Goal: Find specific page/section: Find specific page/section

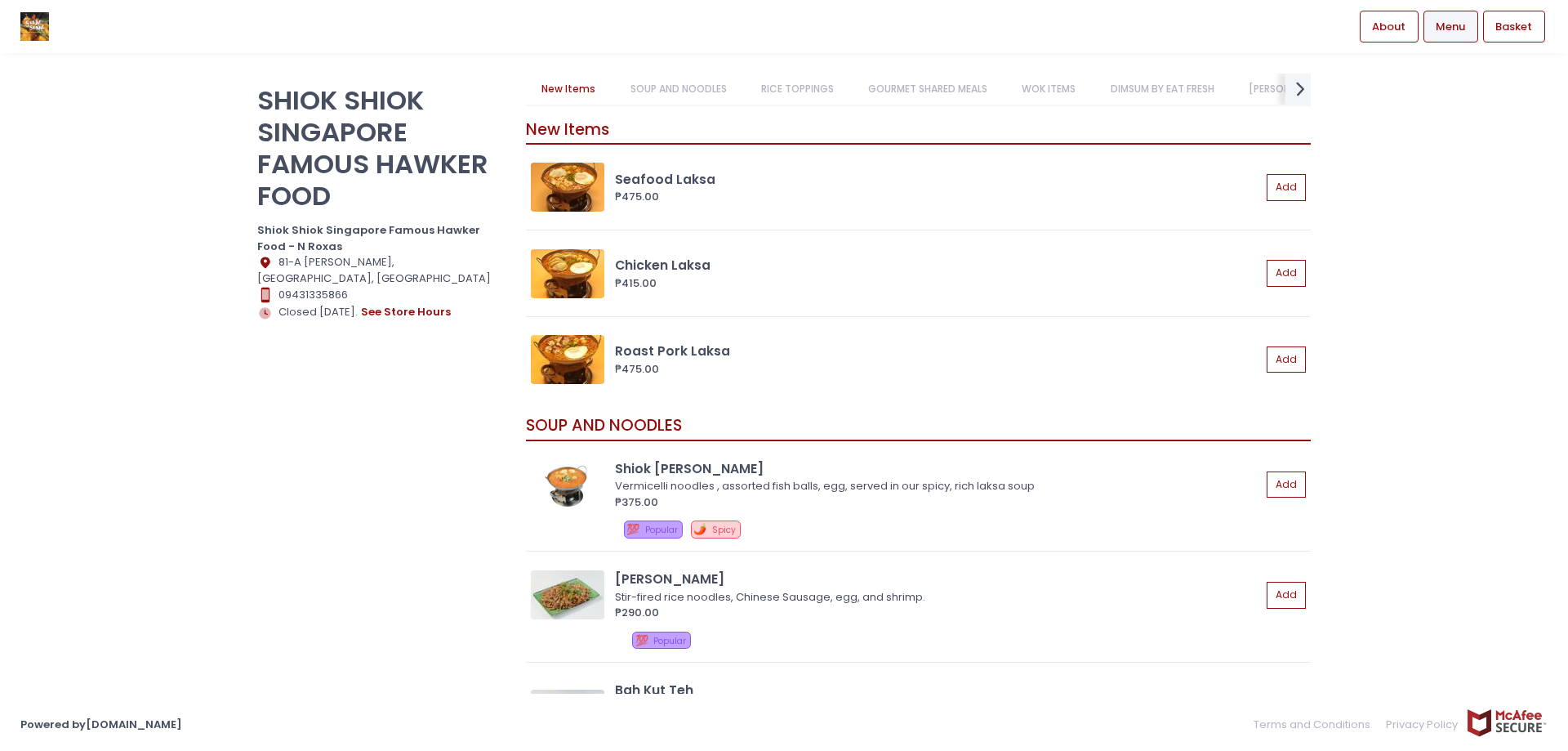
click at [1291, 90] on icon "next Created with Sketch." at bounding box center [1300, 88] width 24 height 24
click at [1291, 90] on link "Roasting" at bounding box center [1299, 88] width 77 height 31
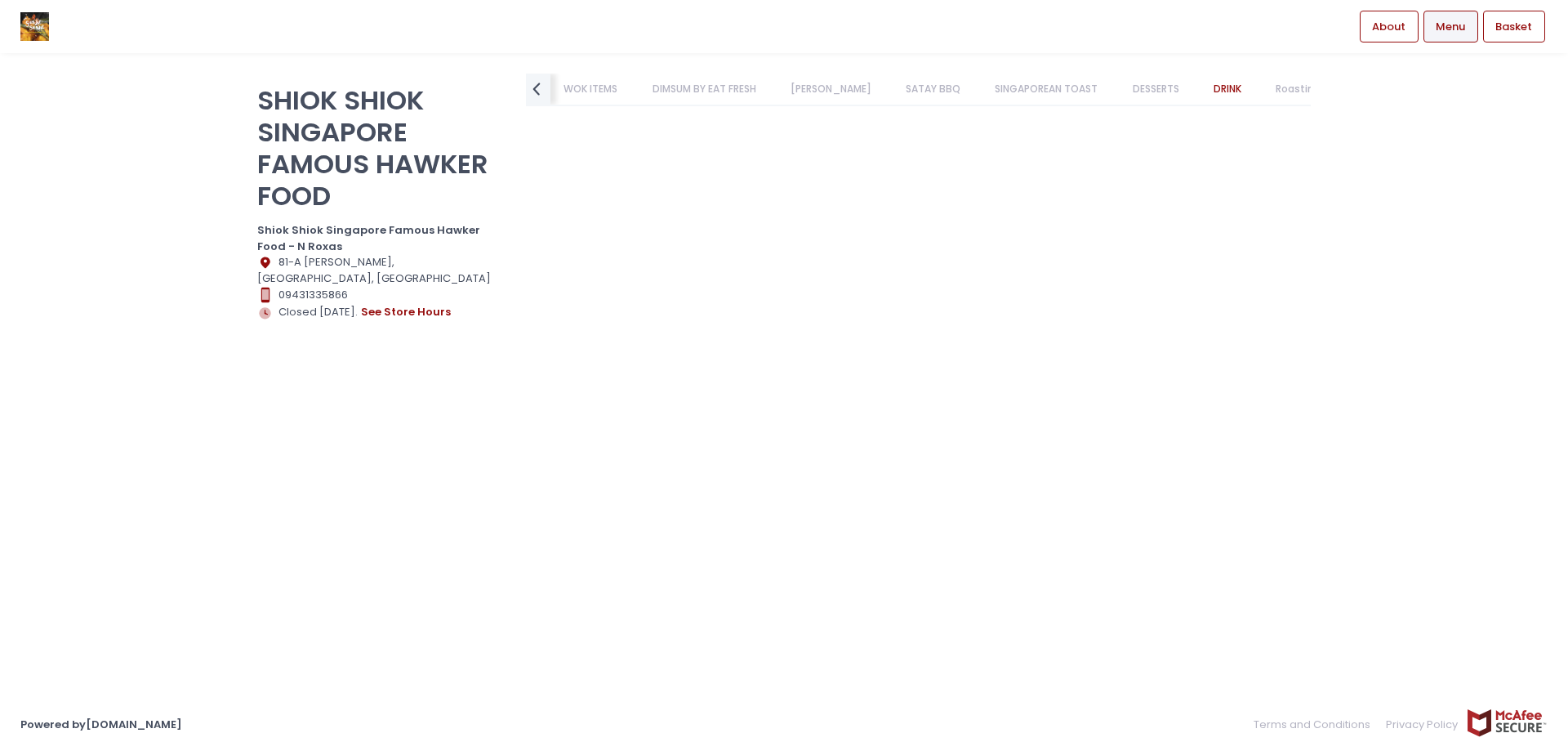
scroll to position [3053, 0]
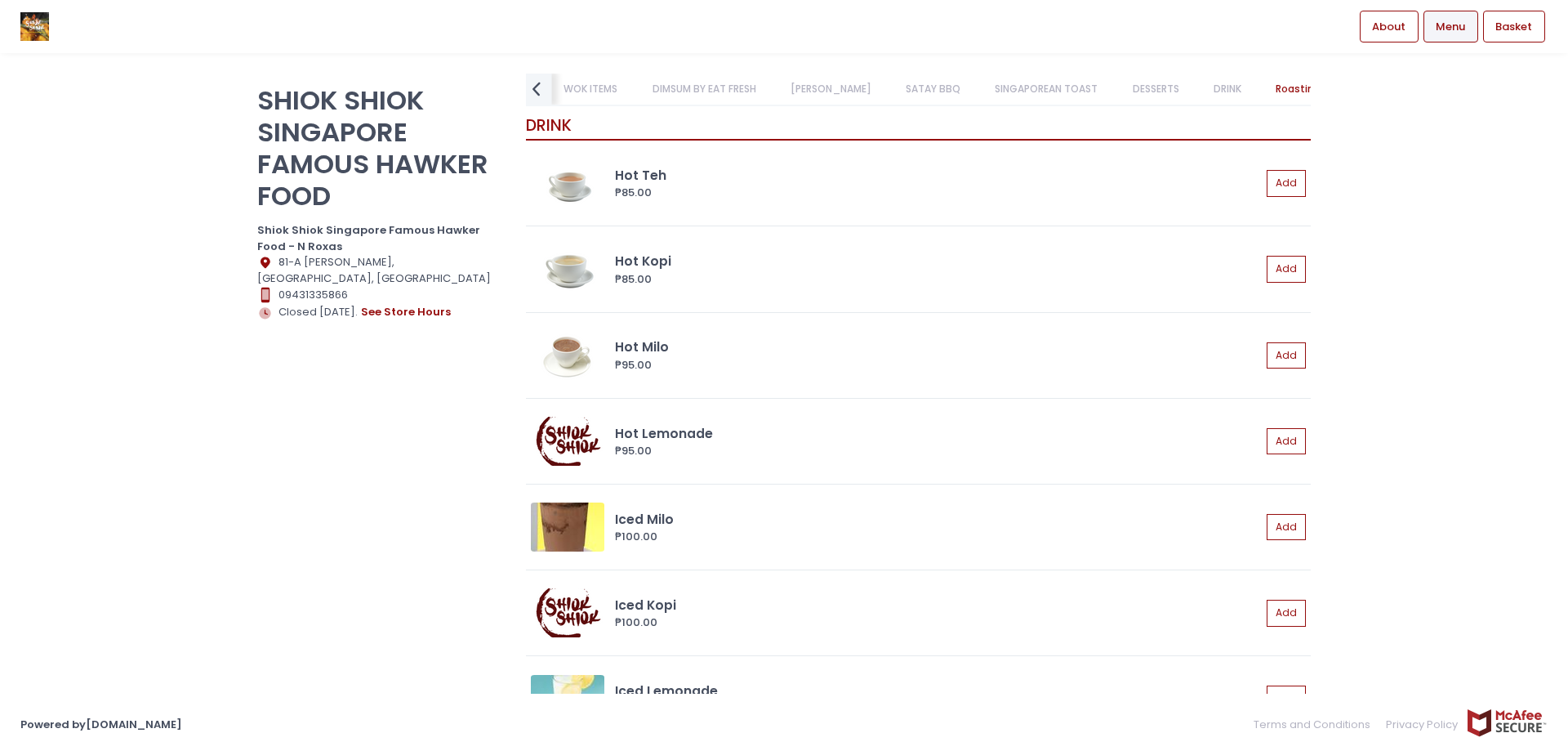
click at [545, 92] on icon "prev Created with Sketch." at bounding box center [536, 88] width 24 height 24
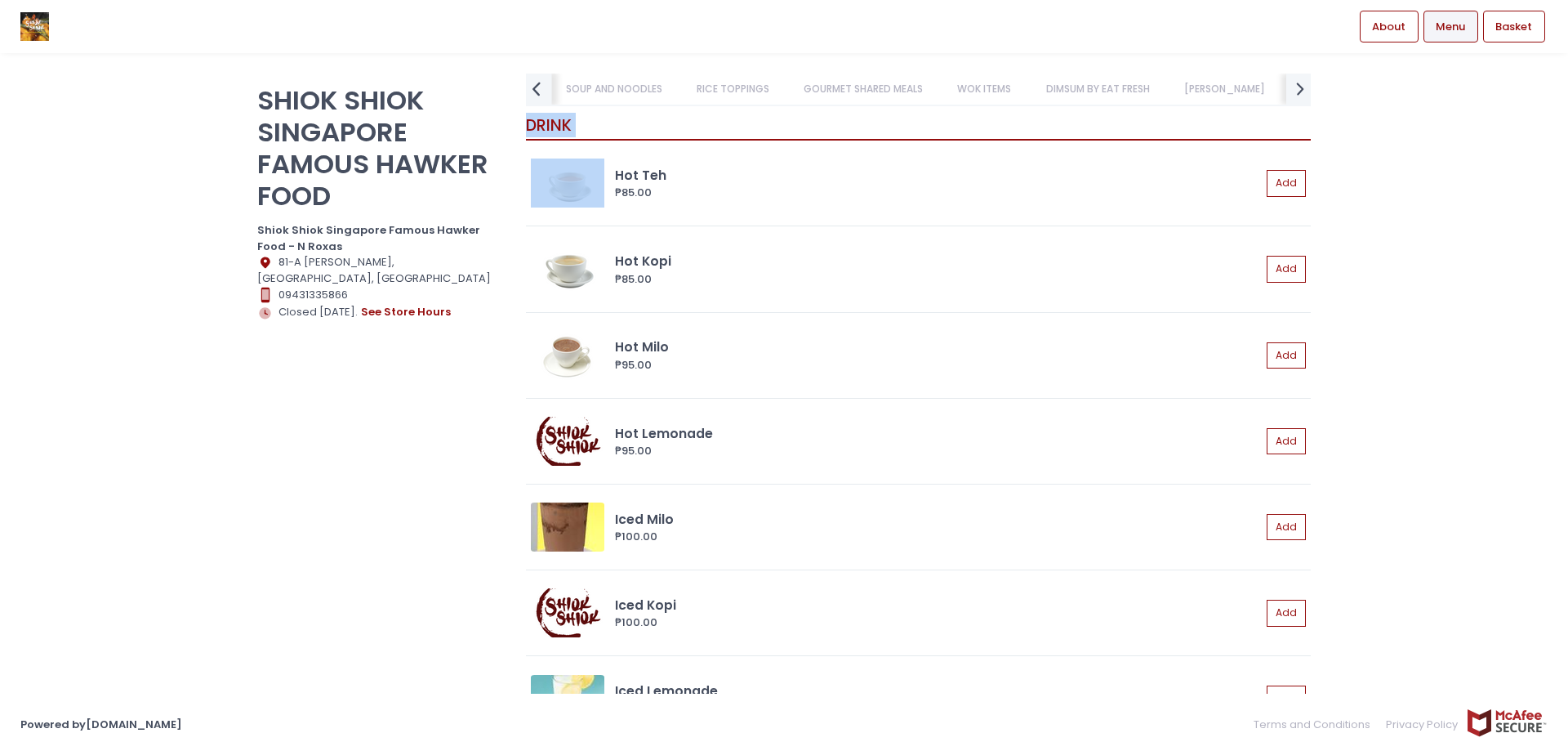
scroll to position [0, 0]
click at [548, 92] on link "New Items" at bounding box center [590, 88] width 86 height 31
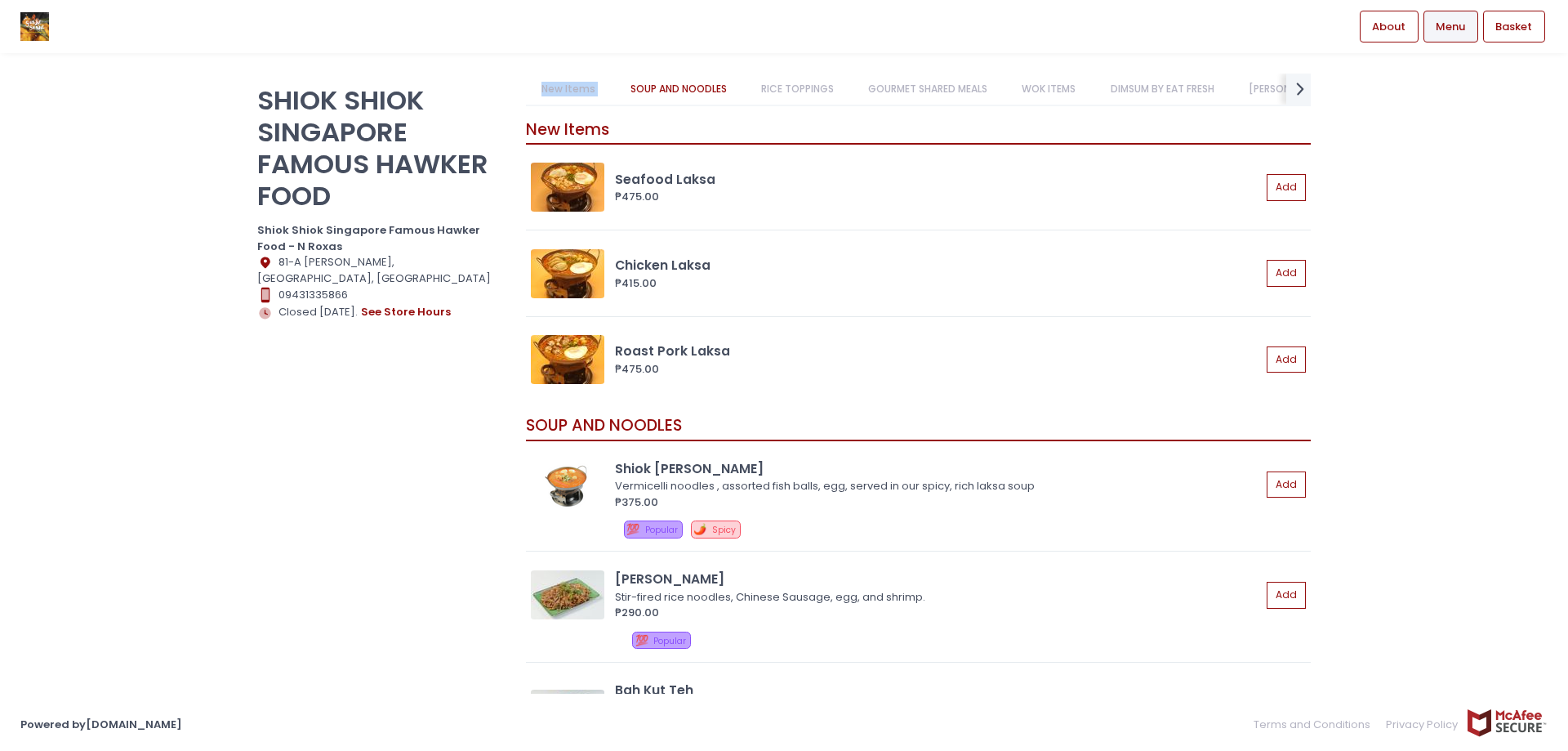
click at [545, 92] on link "New Items" at bounding box center [569, 88] width 86 height 31
click at [913, 87] on link "GOURMET SHARED MEALS" at bounding box center [928, 88] width 151 height 31
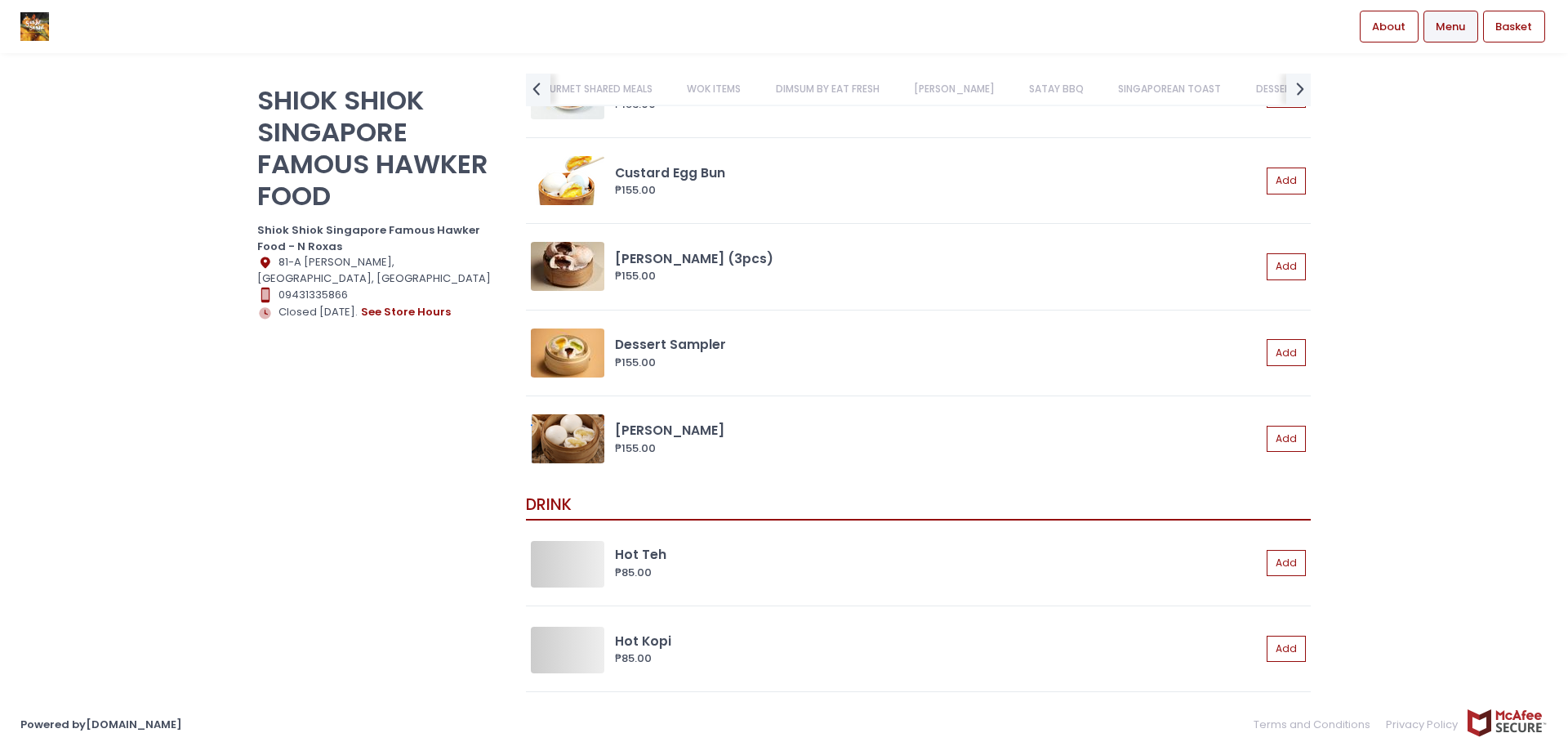
scroll to position [0, 420]
